Goal: Task Accomplishment & Management: Manage account settings

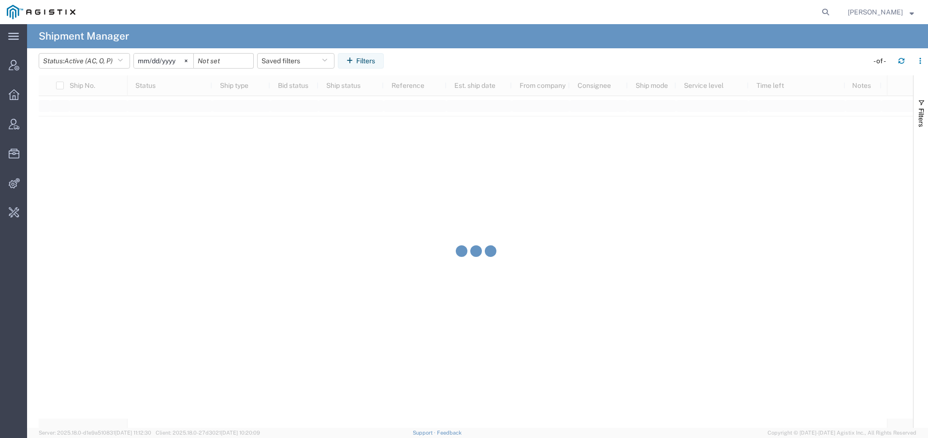
click at [818, 14] on form at bounding box center [825, 12] width 15 height 24
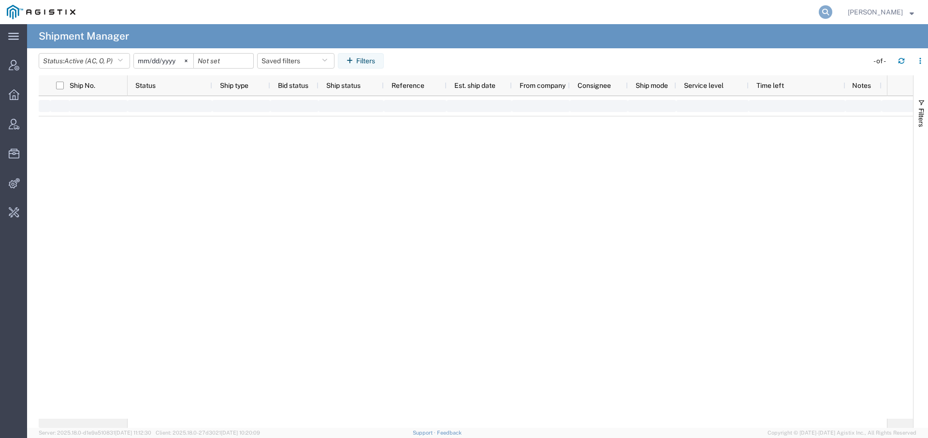
click at [823, 15] on icon at bounding box center [826, 12] width 14 height 14
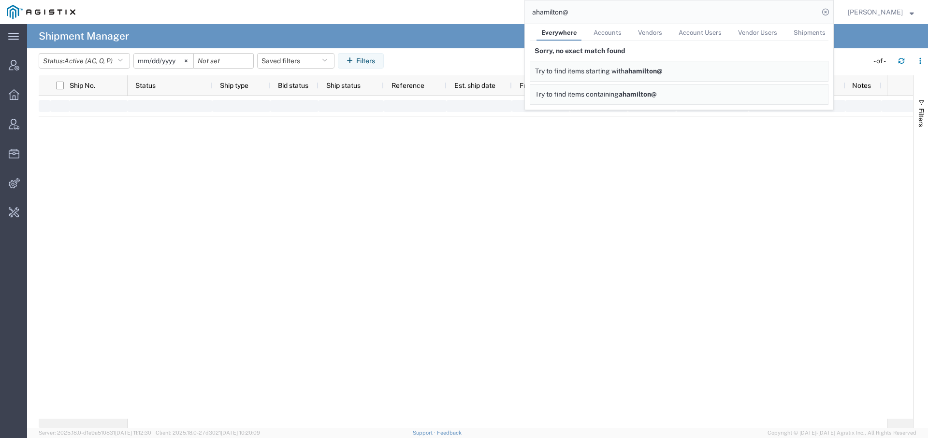
drag, startPoint x: 613, startPoint y: 12, endPoint x: 477, endPoint y: -29, distance: 142.2
click at [477, 0] on html "main_menu Created with Sketch. Collapse Menu Account Manager Overview Vendor Ma…" at bounding box center [464, 219] width 928 height 438
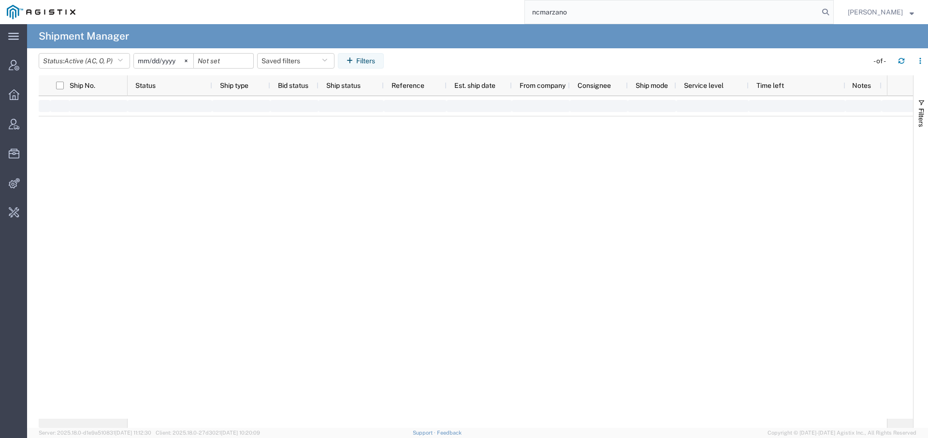
type input "ncmarzano"
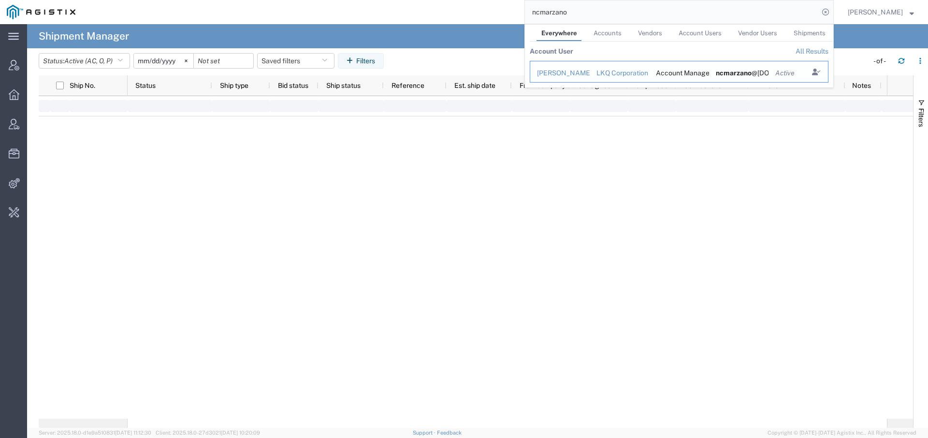
click at [565, 73] on div "[PERSON_NAME]" at bounding box center [560, 73] width 46 height 10
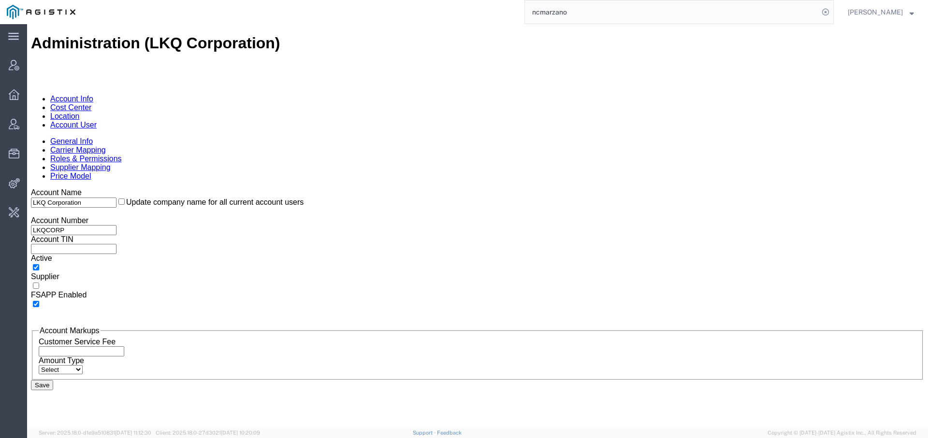
click at [97, 121] on link "Account User" at bounding box center [73, 125] width 46 height 8
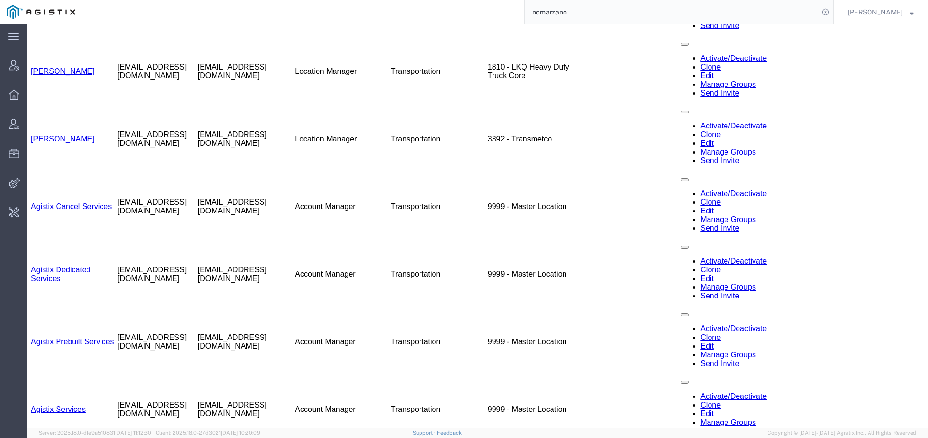
scroll to position [470, 0]
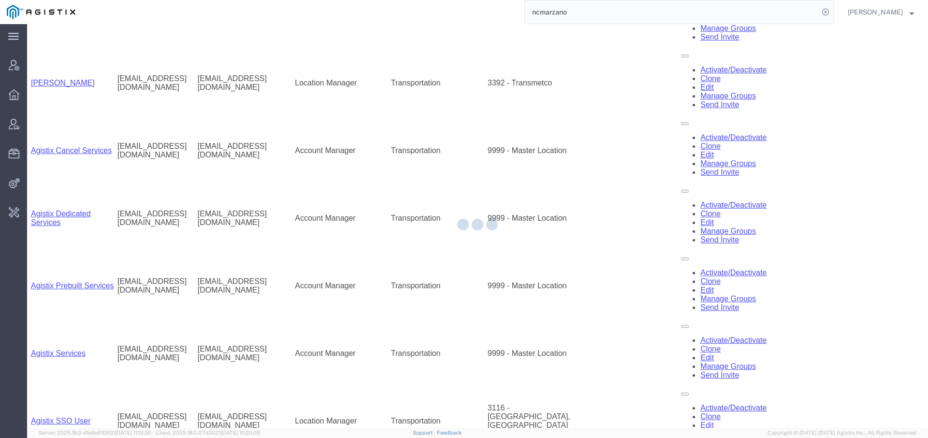
drag, startPoint x: 925, startPoint y: 86, endPoint x: 951, endPoint y: 294, distance: 210.0
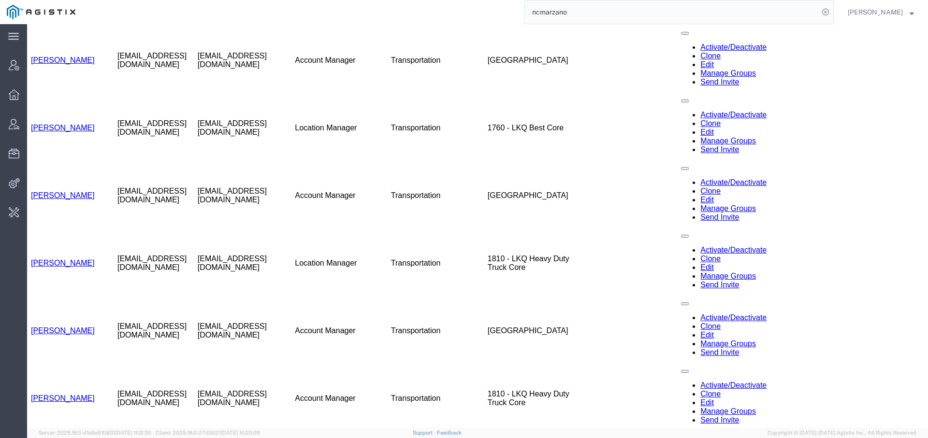
scroll to position [1210, 0]
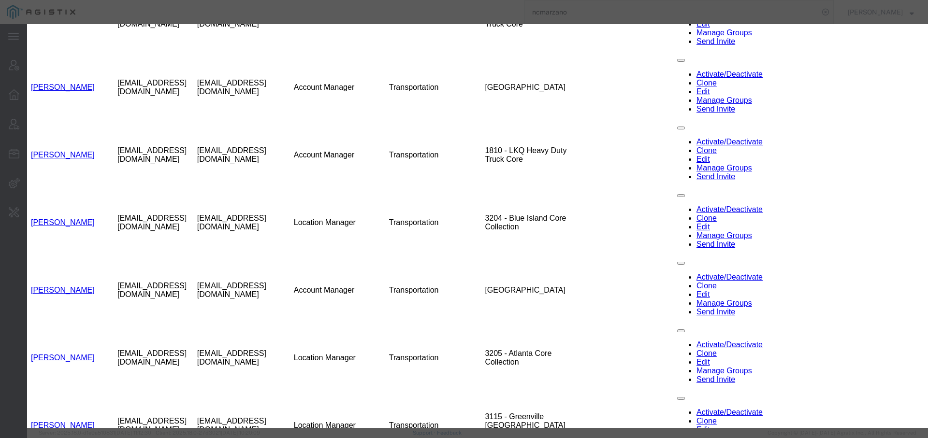
select select "COSTCENTER"
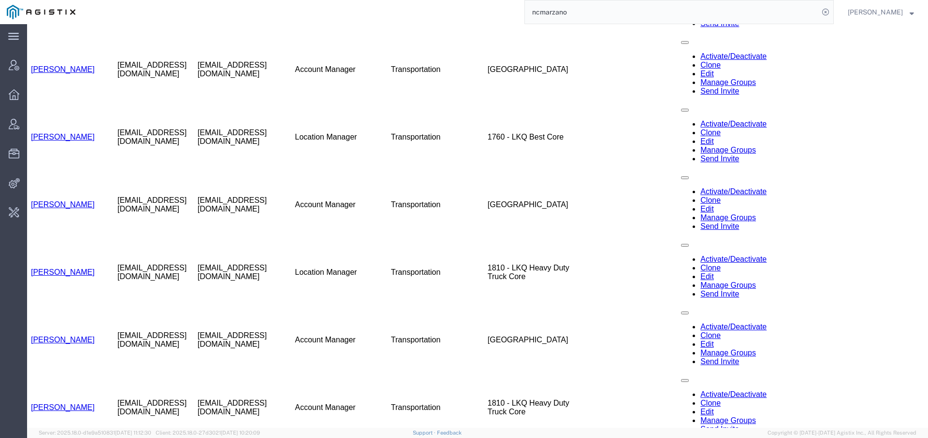
scroll to position [955, 0]
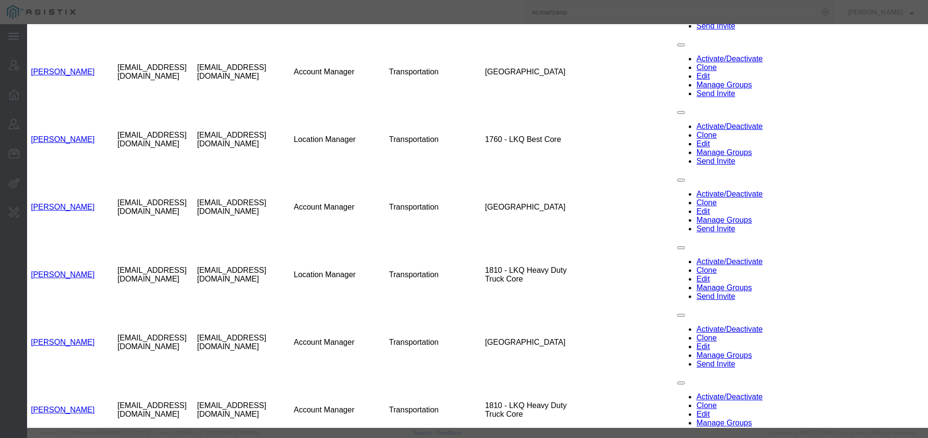
select select "COSTCENTER"
drag, startPoint x: 452, startPoint y: 167, endPoint x: 452, endPoint y: 178, distance: 11.1
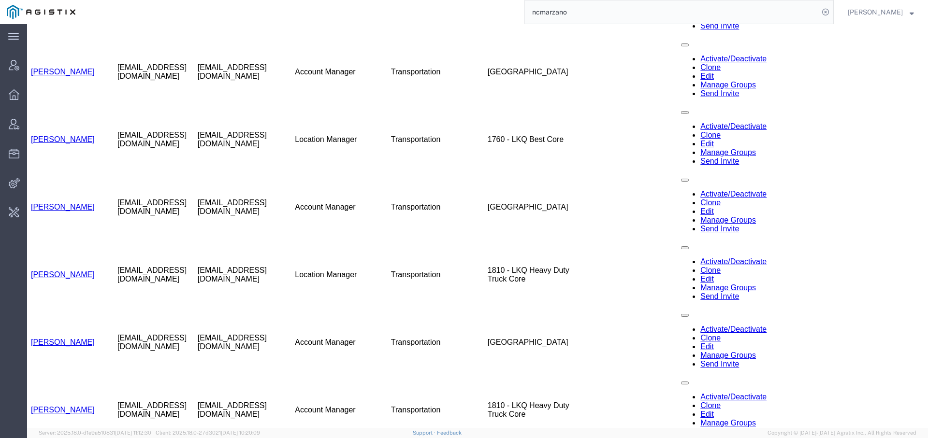
click at [400, 11] on div "ncmarzano" at bounding box center [458, 12] width 752 height 24
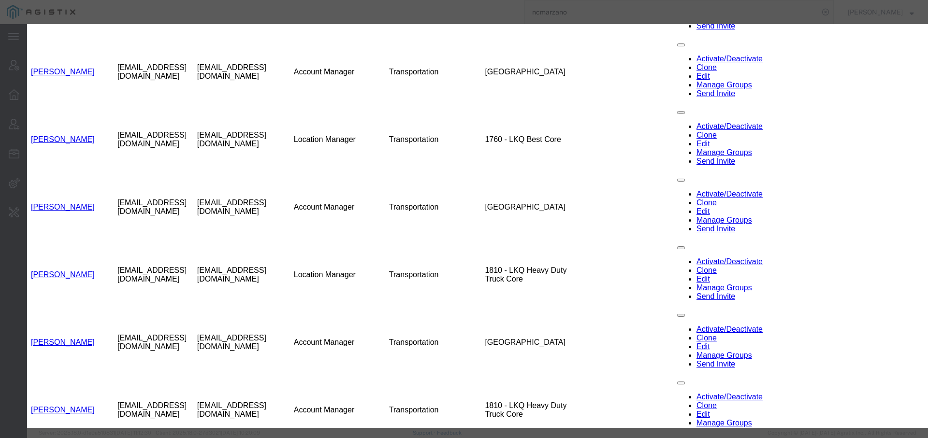
select select "COSTCENTER"
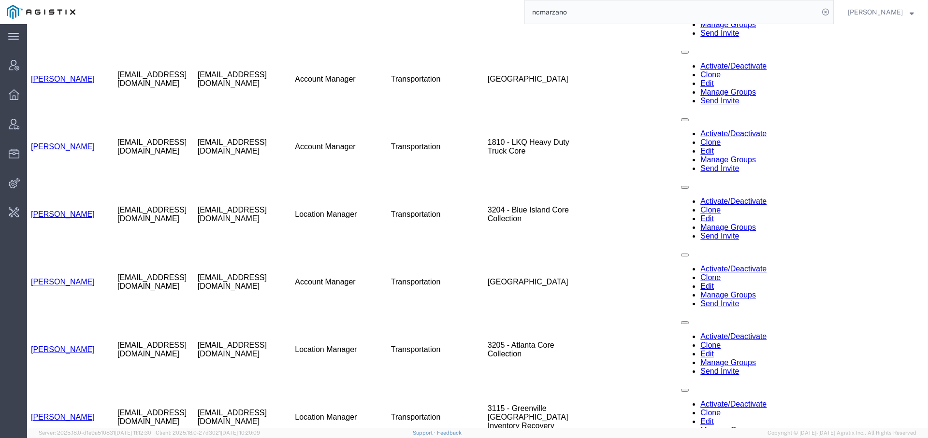
scroll to position [1225, 0]
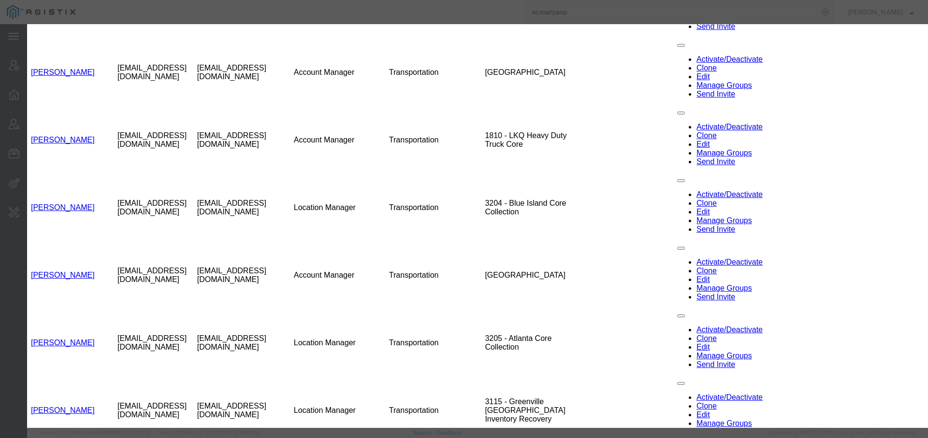
select select "COSTCENTER"
select select "userRoleId3PermissionId2"
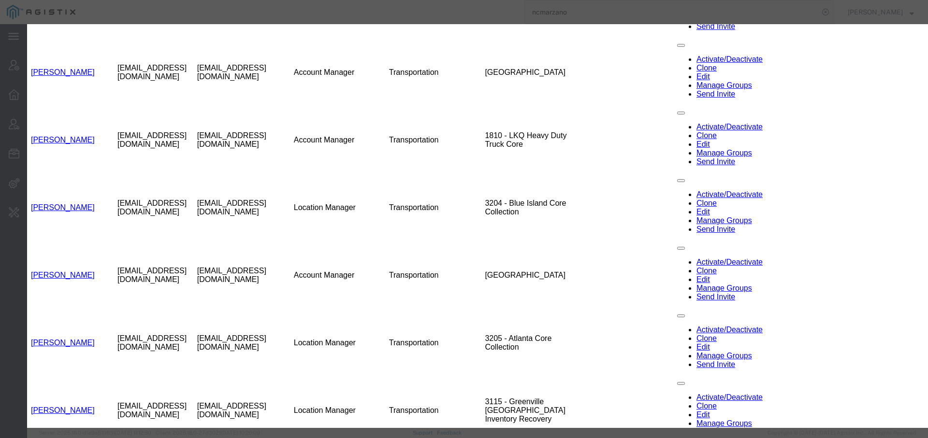
scroll to position [332, 0]
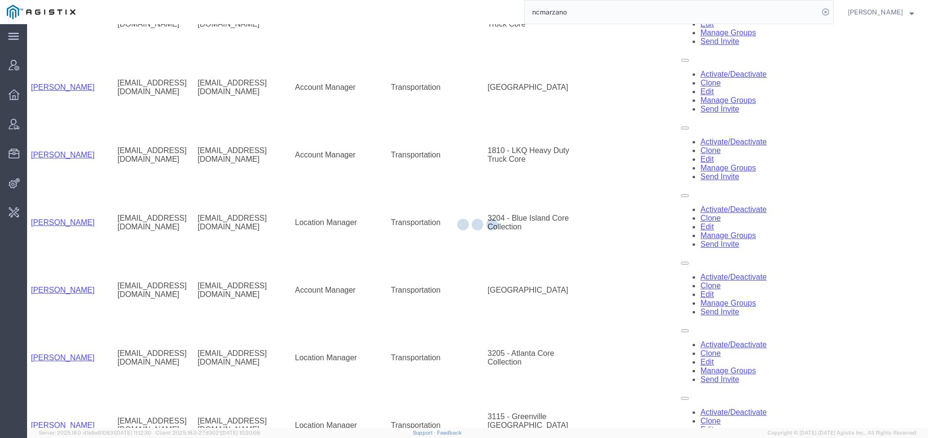
scroll to position [1225, 0]
